Goal: Navigation & Orientation: Understand site structure

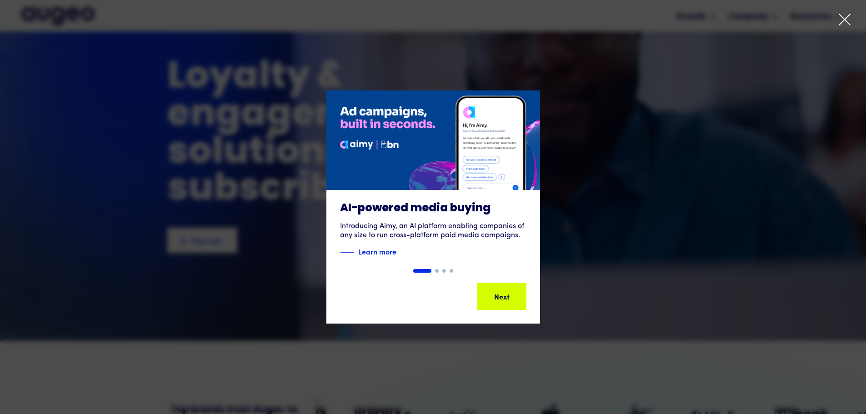
scroll to position [46, 0]
click at [842, 23] on icon at bounding box center [845, 20] width 14 height 14
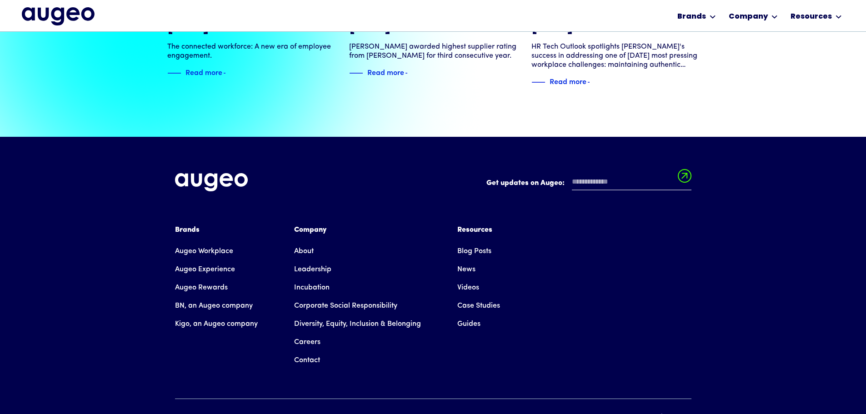
scroll to position [2062, 0]
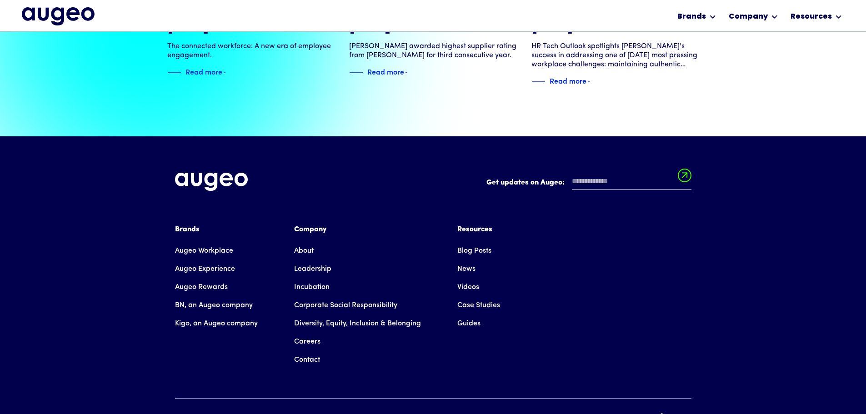
click at [473, 315] on link "Guides" at bounding box center [468, 324] width 23 height 18
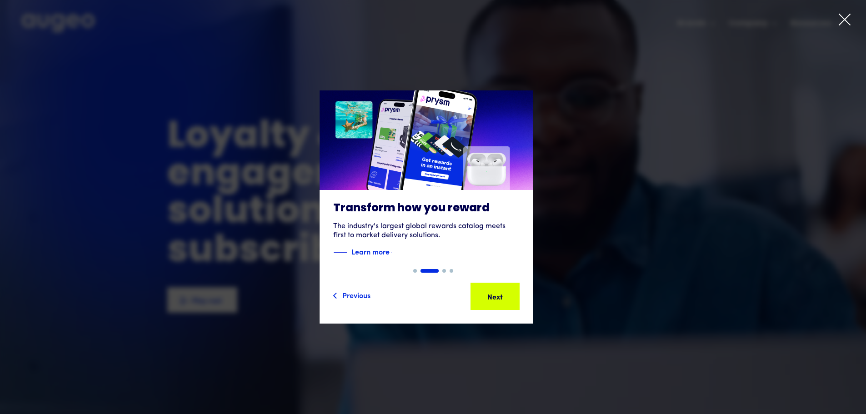
click at [846, 23] on icon at bounding box center [845, 20] width 14 height 14
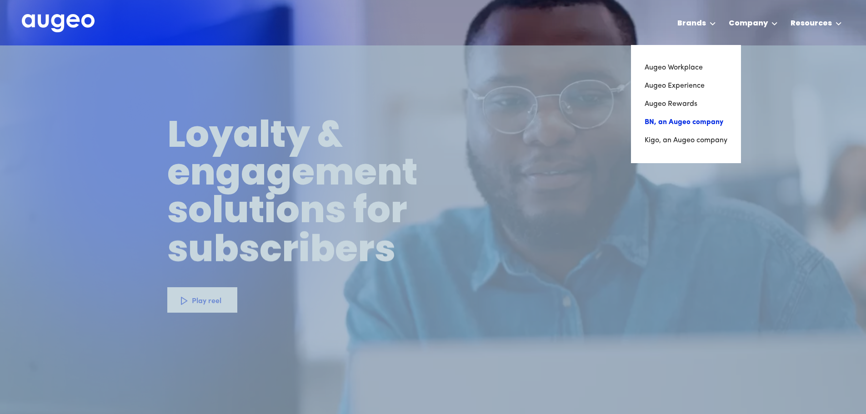
click at [704, 122] on link "BN, an Augeo company" at bounding box center [686, 122] width 83 height 18
click at [690, 102] on link "Augeo Rewards" at bounding box center [686, 104] width 83 height 18
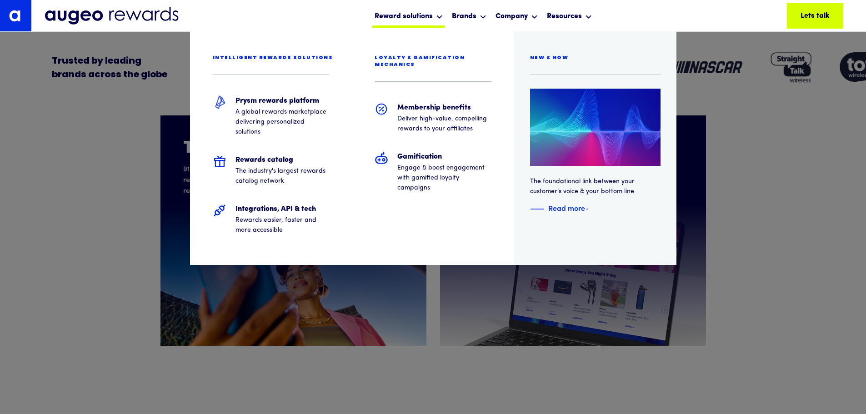
scroll to position [321, 0]
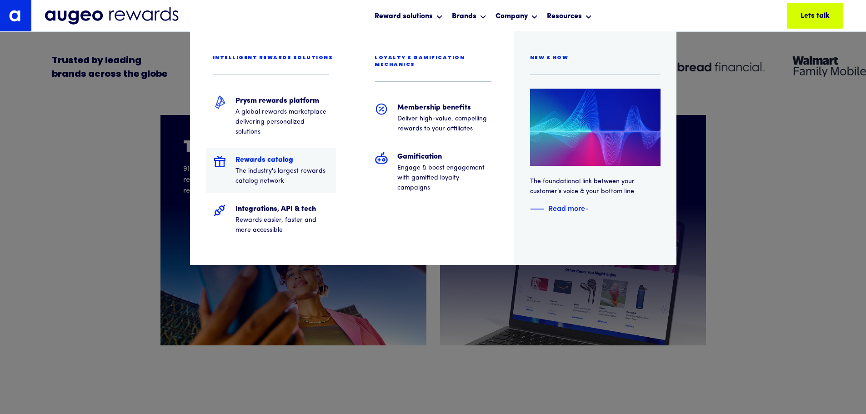
click at [252, 171] on p "The industry's largest rewards catalog network" at bounding box center [282, 176] width 94 height 20
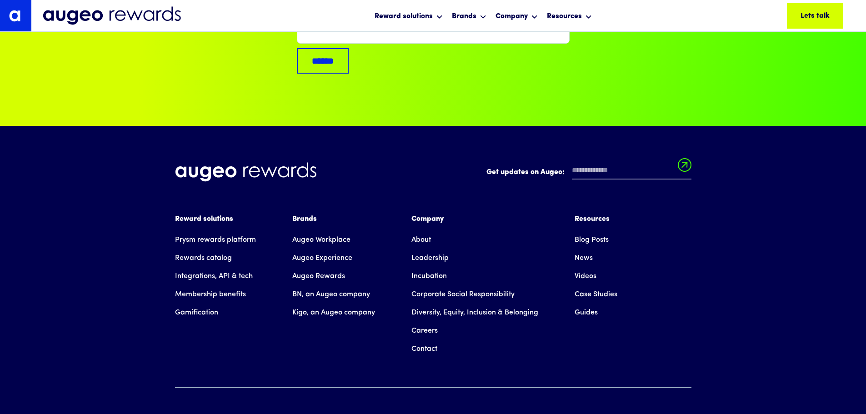
scroll to position [3551, 0]
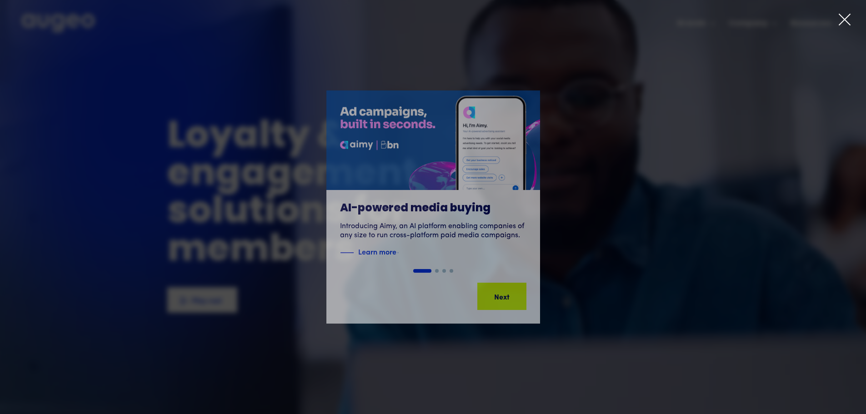
click at [842, 22] on icon at bounding box center [845, 20] width 14 height 14
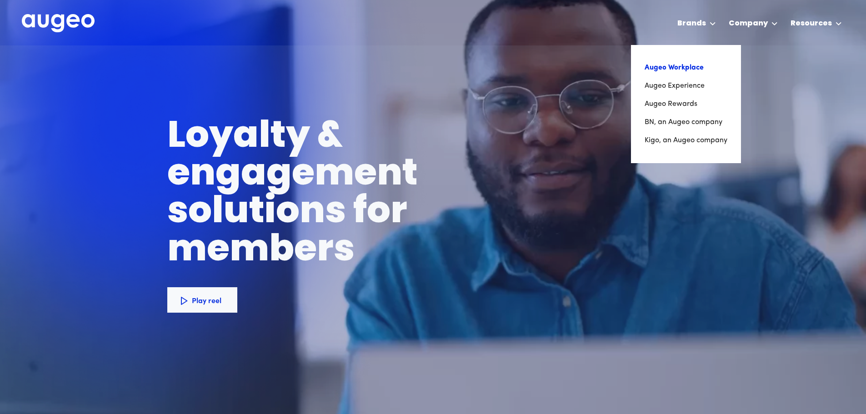
click at [676, 68] on link "Augeo Workplace" at bounding box center [686, 68] width 83 height 18
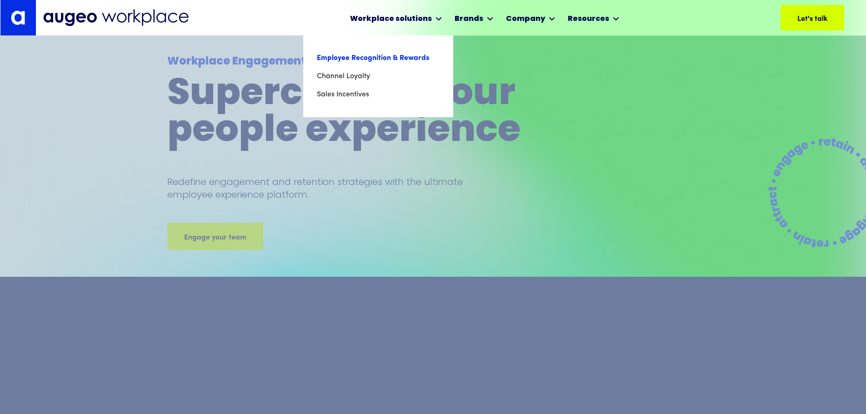
click at [414, 62] on link "Employee Recognition & Rewards" at bounding box center [378, 58] width 123 height 18
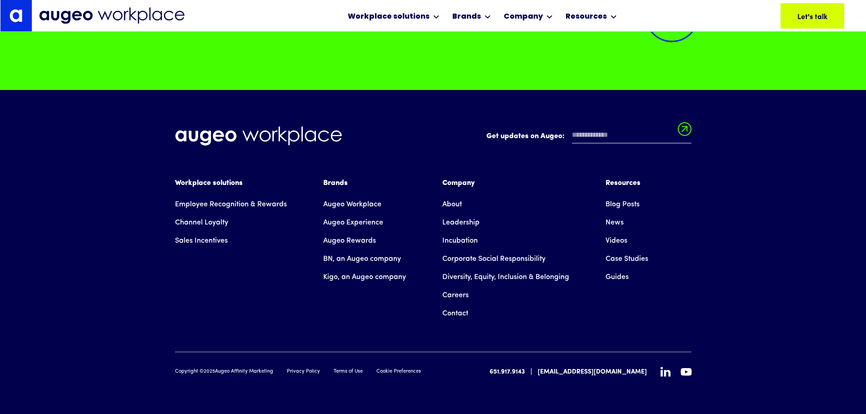
scroll to position [6717, 0]
click at [212, 225] on link "Channel Loyalty" at bounding box center [201, 223] width 53 height 18
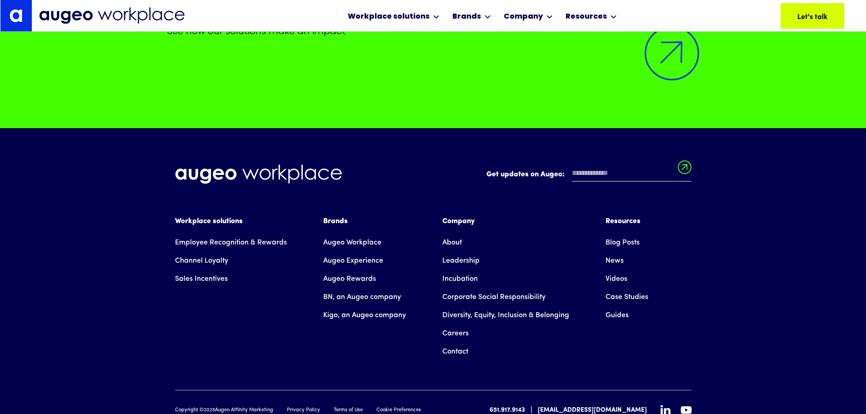
scroll to position [4438, 0]
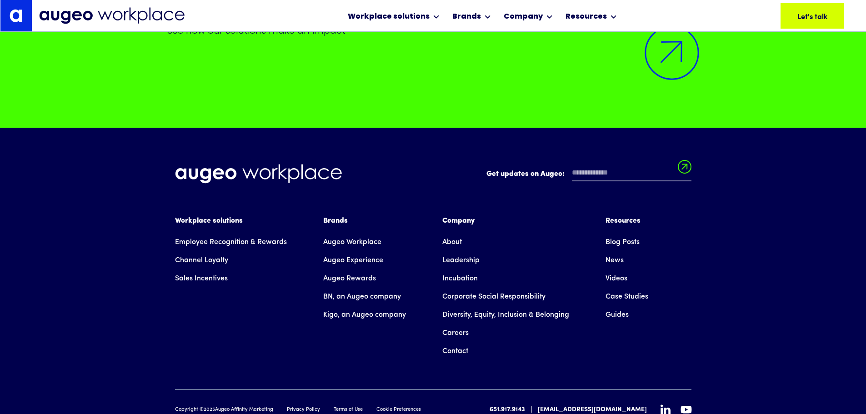
click at [226, 270] on link "Sales Incentives" at bounding box center [201, 279] width 53 height 18
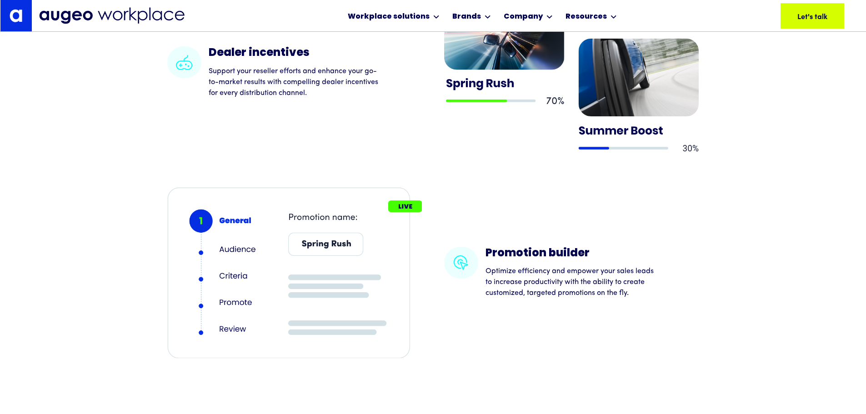
scroll to position [1421, 0]
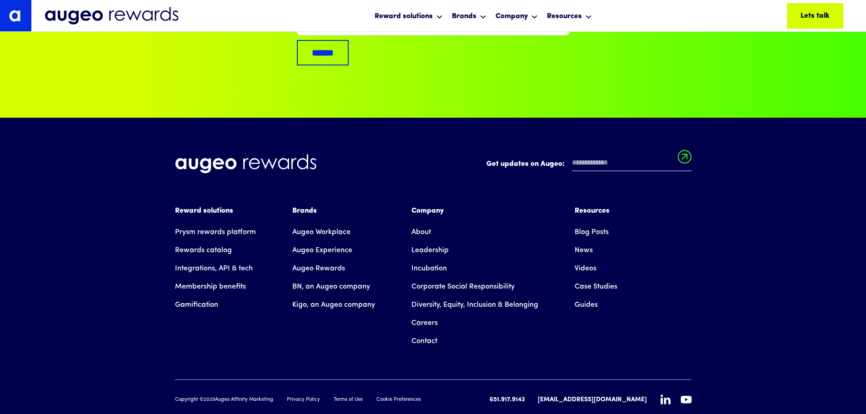
scroll to position [6128, 0]
click at [304, 259] on link "Augeo Rewards" at bounding box center [318, 268] width 53 height 18
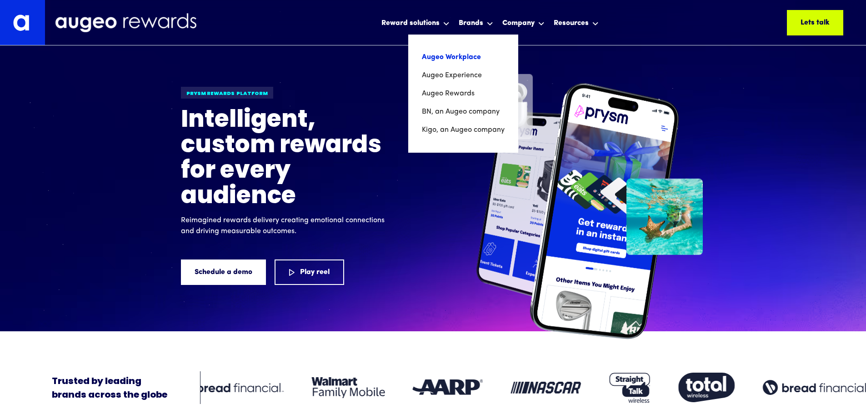
click at [467, 60] on link "Augeo Workplace" at bounding box center [463, 57] width 83 height 18
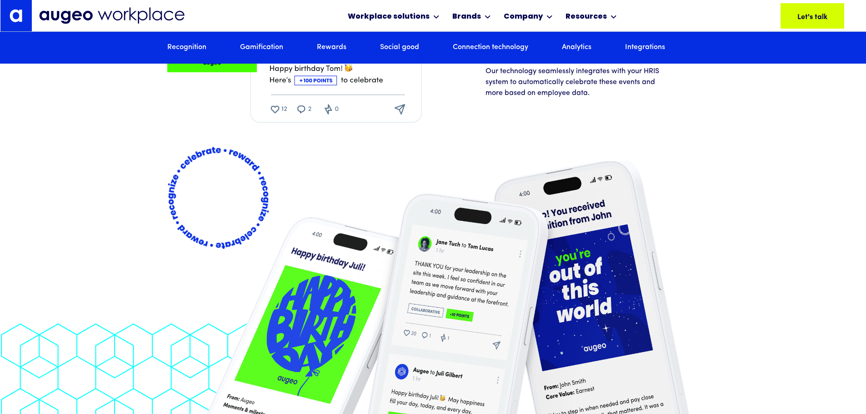
scroll to position [1878, 0]
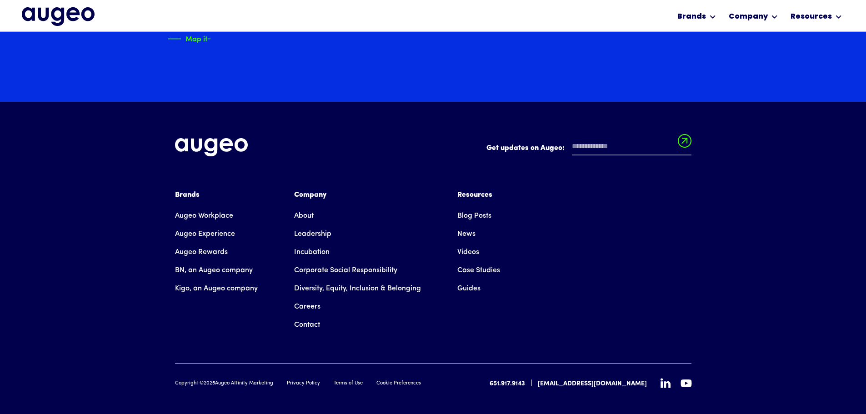
scroll to position [1638, 0]
click at [468, 225] on link "News" at bounding box center [466, 234] width 18 height 18
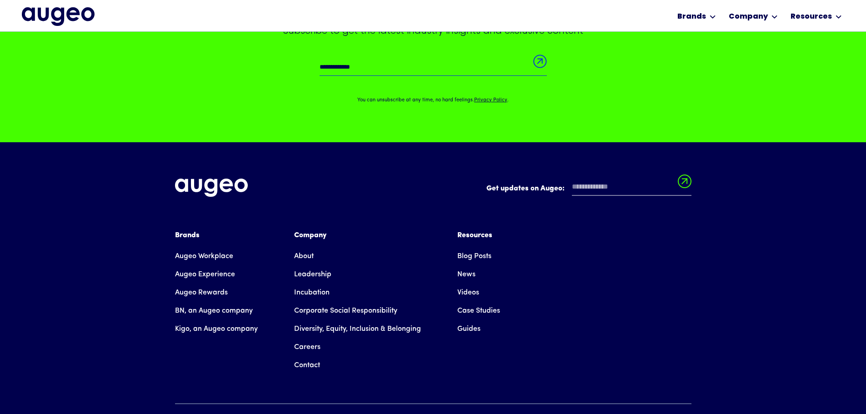
click at [473, 327] on link "Guides" at bounding box center [468, 329] width 23 height 18
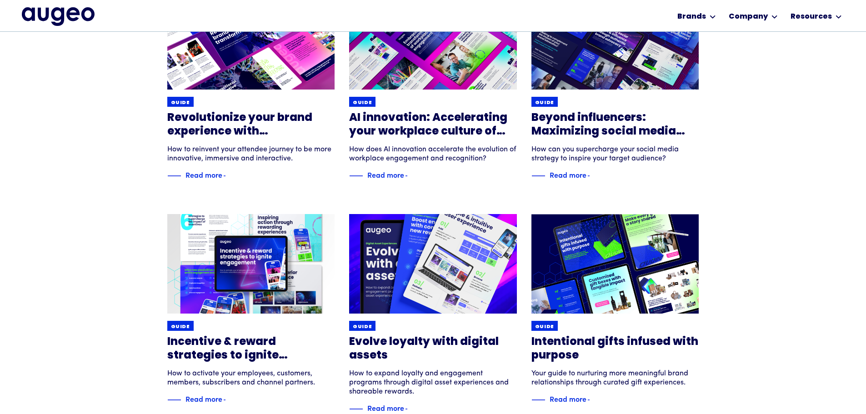
scroll to position [413, 0]
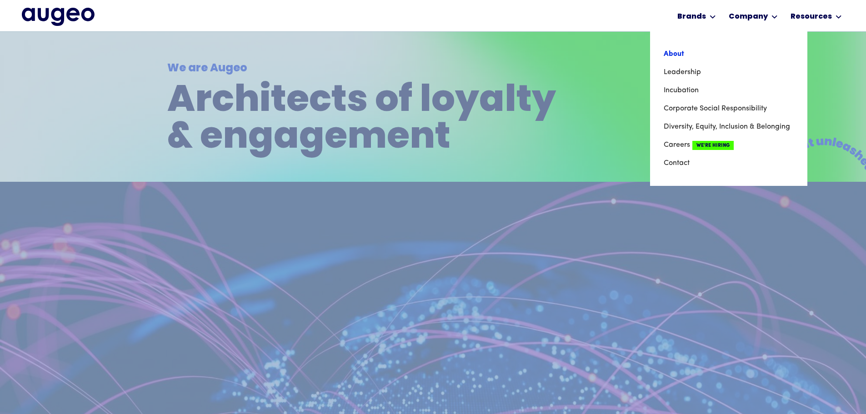
scroll to position [182, 0]
click at [676, 54] on link "About" at bounding box center [729, 54] width 130 height 18
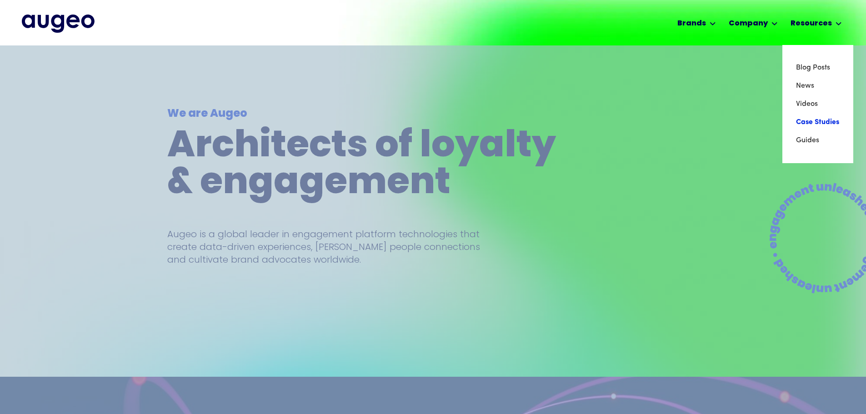
click at [808, 123] on link "Case Studies" at bounding box center [818, 122] width 44 height 18
